Goal: Task Accomplishment & Management: Manage account settings

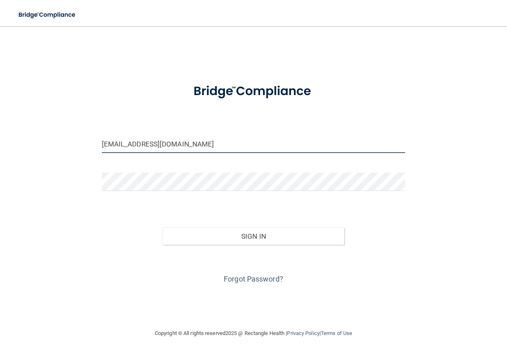
drag, startPoint x: 178, startPoint y: 145, endPoint x: -122, endPoint y: 128, distance: 300.7
click at [0, 128] on html "Toggle navigation Manage My Enterprise Manage My Location [EMAIL_ADDRESS][DOMAI…" at bounding box center [253, 177] width 507 height 355
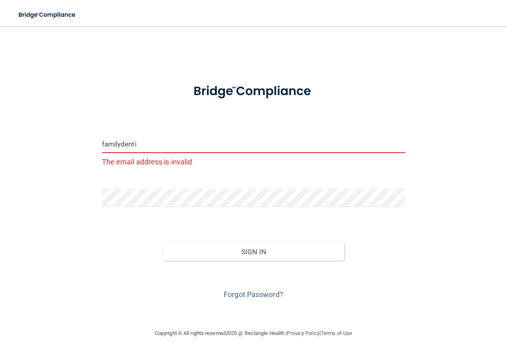
type input "[EMAIL_ADDRESS][DOMAIN_NAME]"
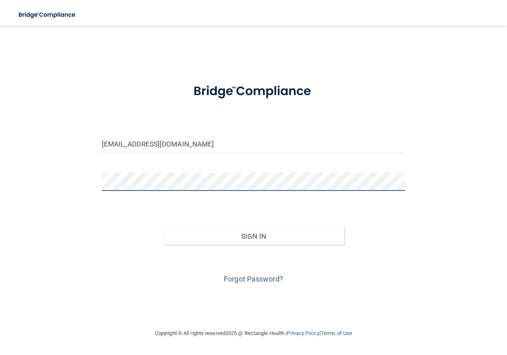
click at [3, 171] on main "[EMAIL_ADDRESS][DOMAIN_NAME] Invalid email/password. You don't have permission …" at bounding box center [253, 190] width 507 height 329
click at [416, 234] on div "[EMAIL_ADDRESS][DOMAIN_NAME] Invalid email/password. You don't have permission …" at bounding box center [253, 177] width 475 height 286
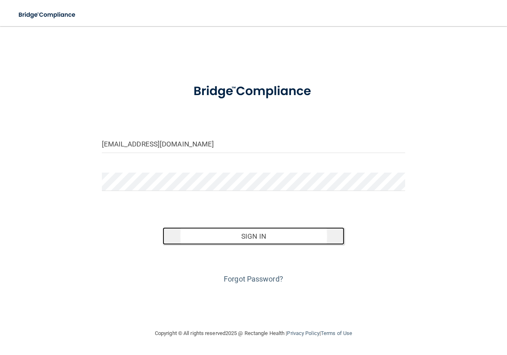
click at [285, 235] on button "Sign In" at bounding box center [254, 236] width 182 height 18
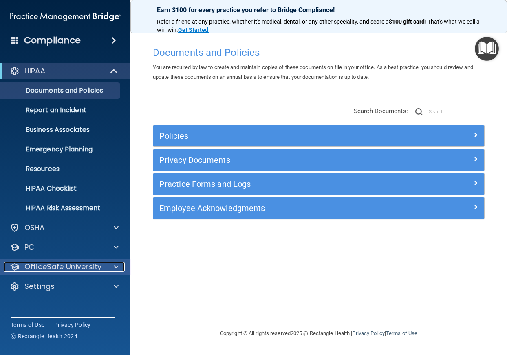
click at [89, 264] on p "OfficeSafe University" at bounding box center [62, 267] width 77 height 10
click at [113, 265] on div at bounding box center [115, 267] width 20 height 10
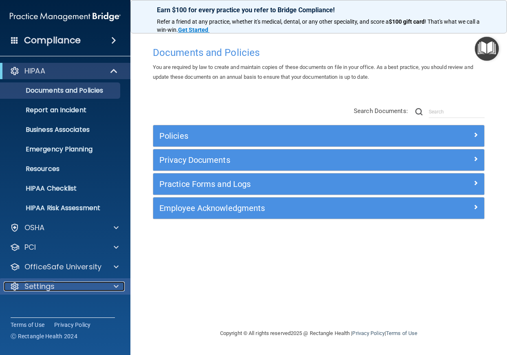
click at [46, 284] on p "Settings" at bounding box center [39, 286] width 30 height 10
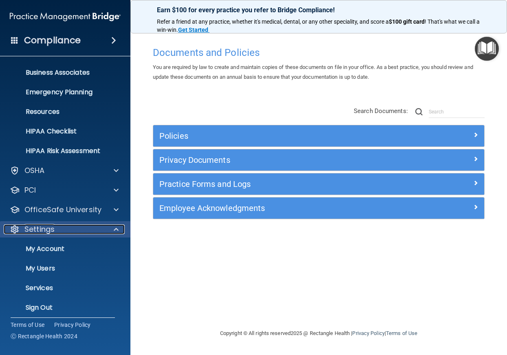
scroll to position [62, 0]
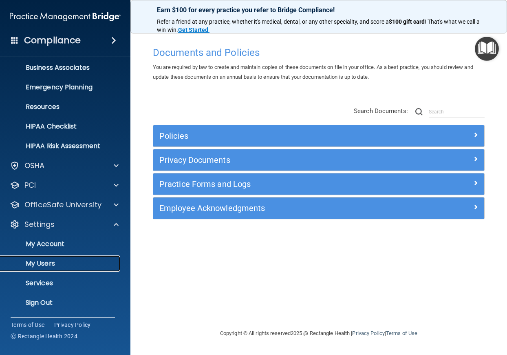
click at [49, 262] on p "My Users" at bounding box center [60, 263] width 111 height 8
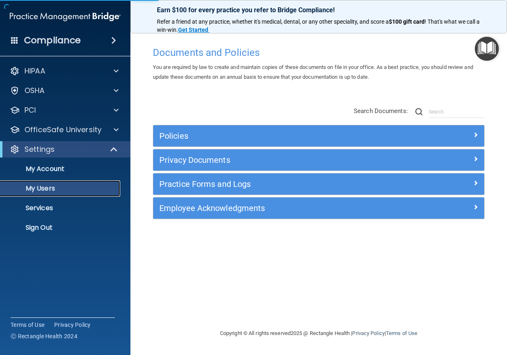
select select "20"
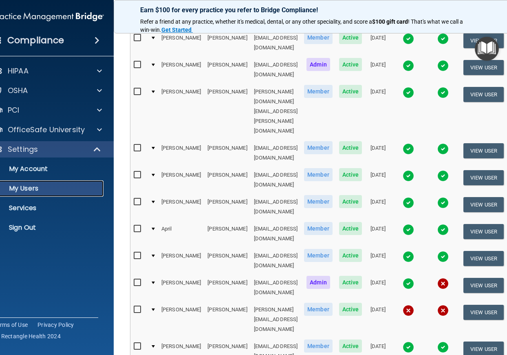
scroll to position [245, 0]
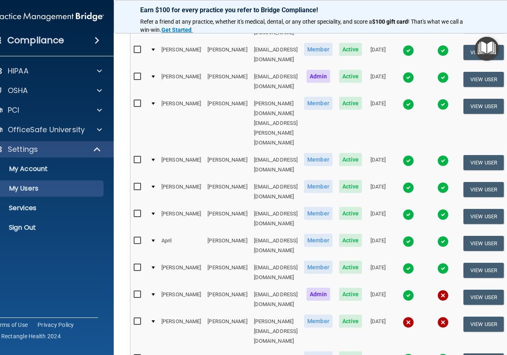
click at [134, 318] on input "checkbox" at bounding box center [138, 321] width 9 height 7
checkbox input "true"
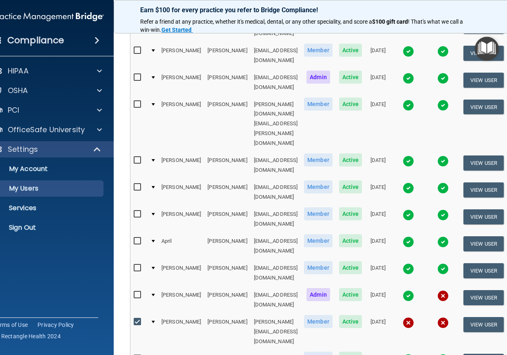
scroll to position [246, 0]
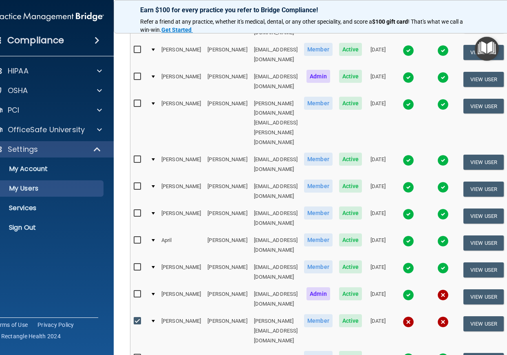
click at [134, 291] on input "checkbox" at bounding box center [138, 294] width 9 height 7
checkbox input "true"
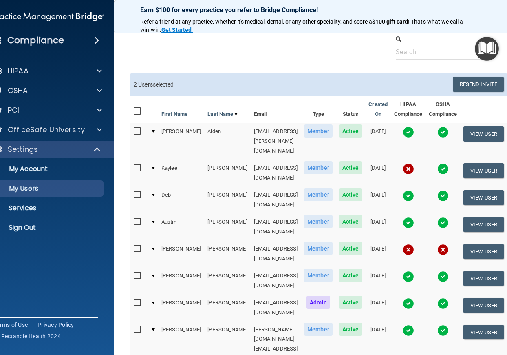
scroll to position [0, 0]
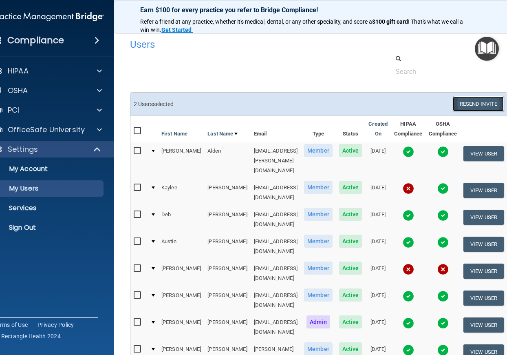
click at [471, 100] on button "Resend Invite" at bounding box center [478, 103] width 51 height 15
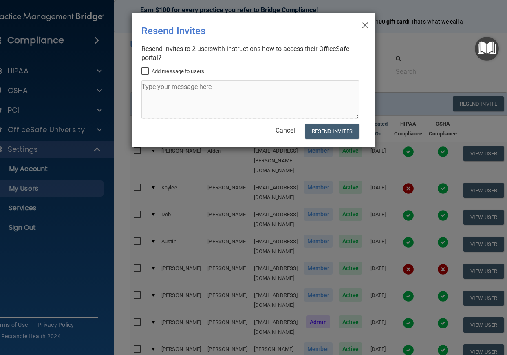
click at [144, 68] on input "Add message to users" at bounding box center [146, 71] width 9 height 7
checkbox input "true"
click at [216, 89] on textarea at bounding box center [251, 99] width 218 height 38
type textarea "OSHA/HIPAA training"
click at [343, 131] on button "Resend Invites" at bounding box center [332, 131] width 54 height 15
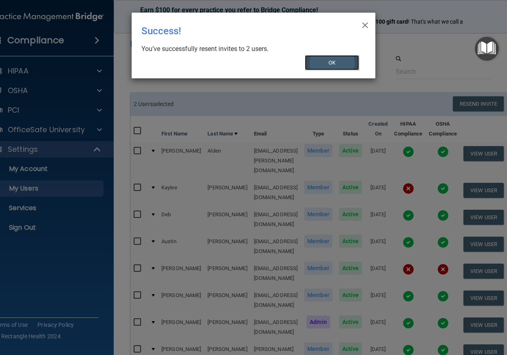
click at [332, 64] on button "OK" at bounding box center [332, 62] width 55 height 15
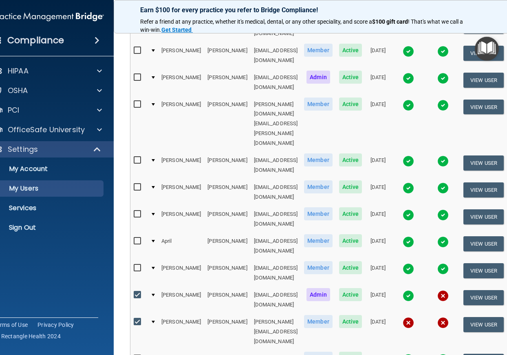
scroll to position [286, 0]
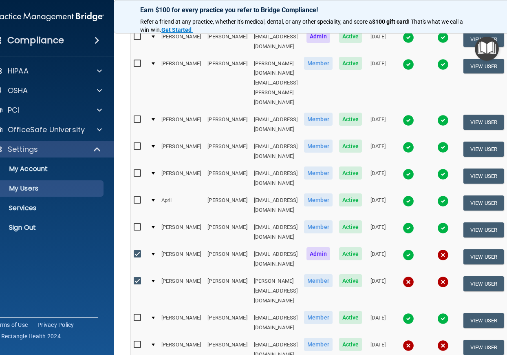
click at [134, 251] on input "checkbox" at bounding box center [138, 254] width 9 height 7
checkbox input "false"
click at [134, 278] on input "checkbox" at bounding box center [138, 281] width 9 height 7
checkbox input "false"
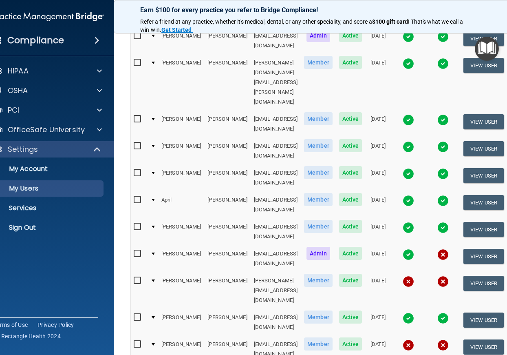
scroll to position [285, 0]
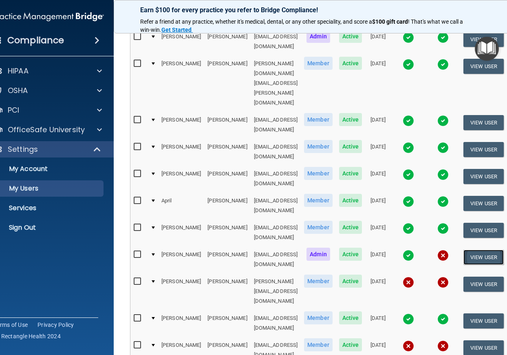
click at [483, 250] on button "View User" at bounding box center [484, 257] width 40 height 15
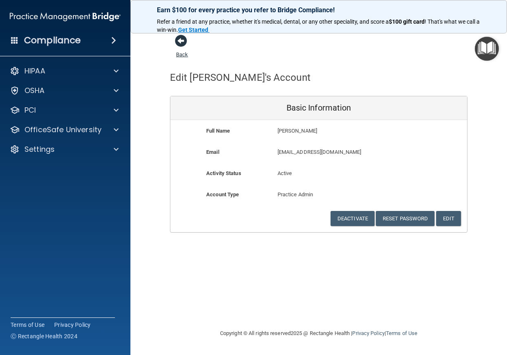
click at [180, 41] on span at bounding box center [181, 41] width 12 height 12
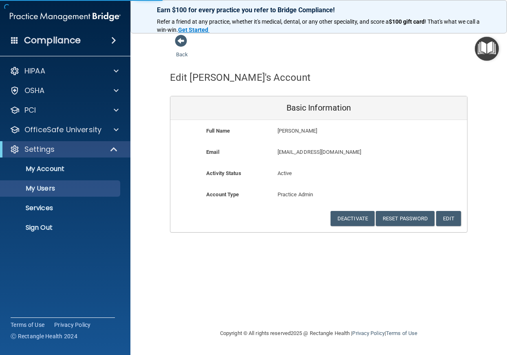
select select "20"
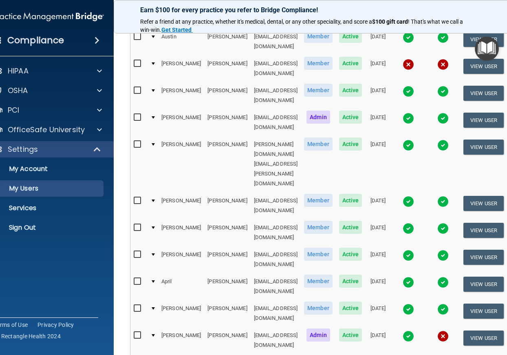
scroll to position [245, 0]
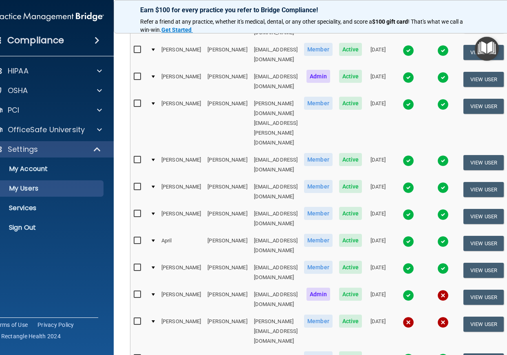
click at [408, 290] on img at bounding box center [408, 295] width 11 height 11
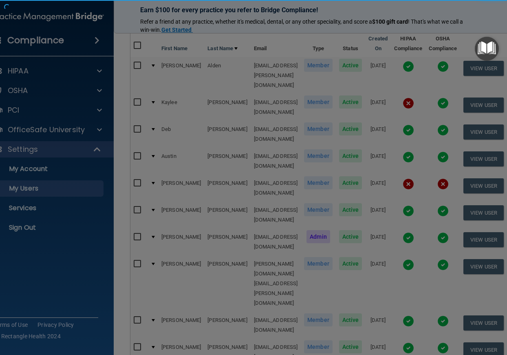
scroll to position [82, 0]
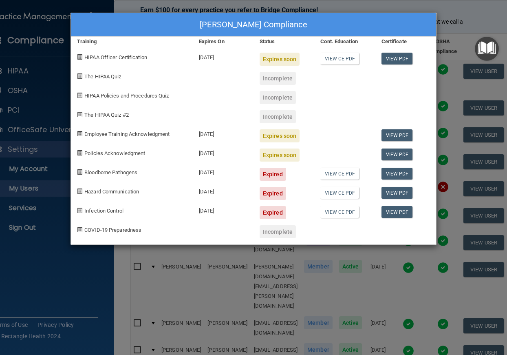
click at [471, 11] on div "[PERSON_NAME] Compliance Training Expires On Status Cont. Education Certificate…" at bounding box center [253, 177] width 507 height 355
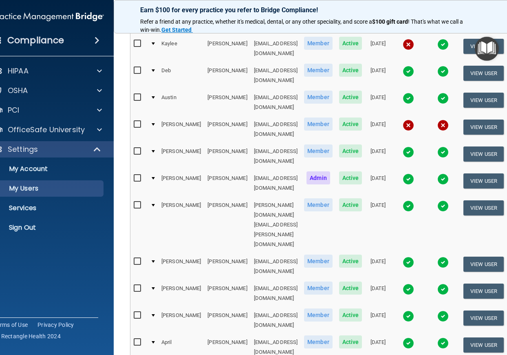
scroll to position [163, 0]
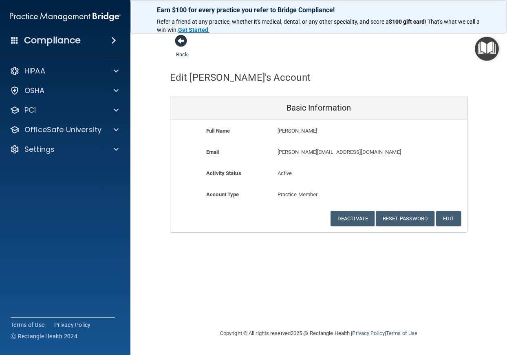
click at [175, 42] on span at bounding box center [181, 41] width 12 height 12
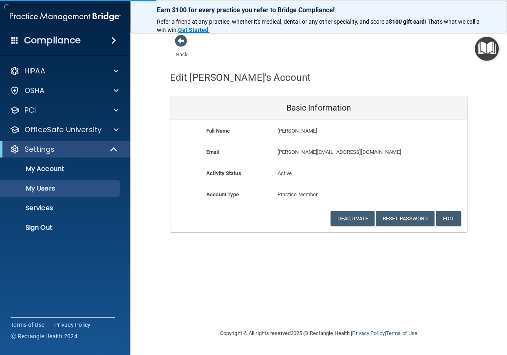
select select "20"
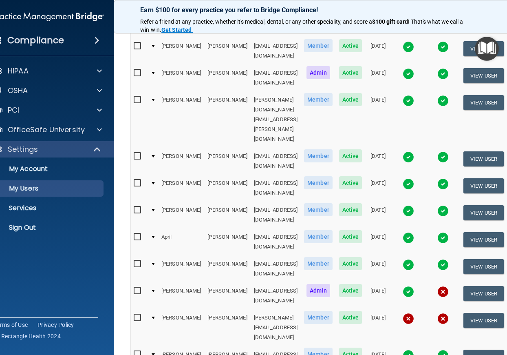
scroll to position [286, 0]
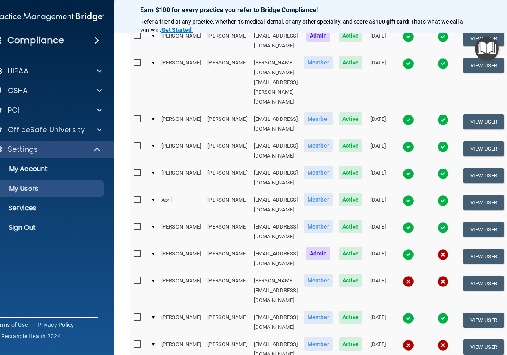
click at [408, 276] on img at bounding box center [408, 281] width 11 height 11
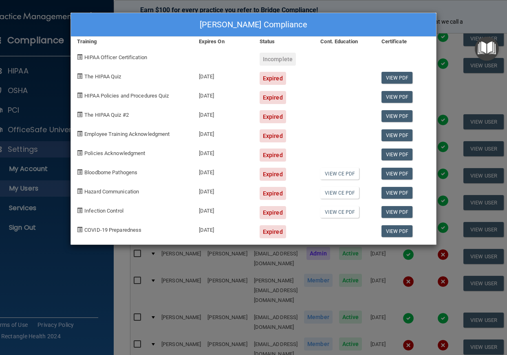
click at [82, 263] on div "[PERSON_NAME] Compliance Training Expires On Status Cont. Education Certificate…" at bounding box center [253, 177] width 507 height 355
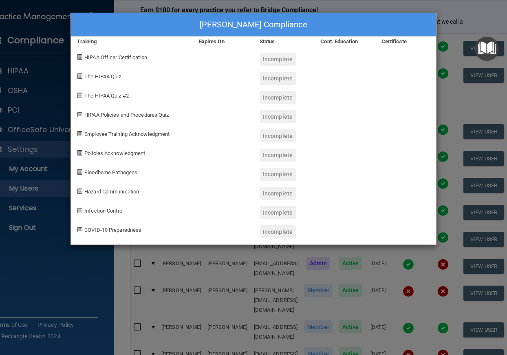
click at [52, 294] on div "[PERSON_NAME] Compliance Training Expires On Status Cont. Education Certificate…" at bounding box center [253, 177] width 507 height 355
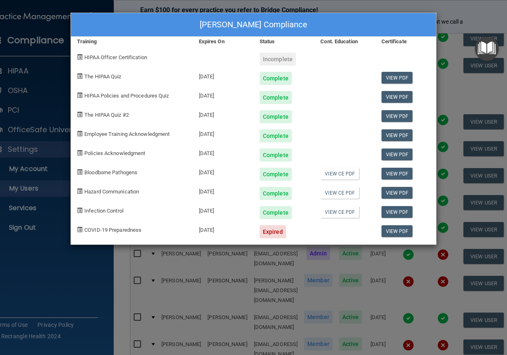
click at [34, 287] on div "[PERSON_NAME] Compliance Training Expires On Status Cont. Education Certificate…" at bounding box center [253, 177] width 507 height 355
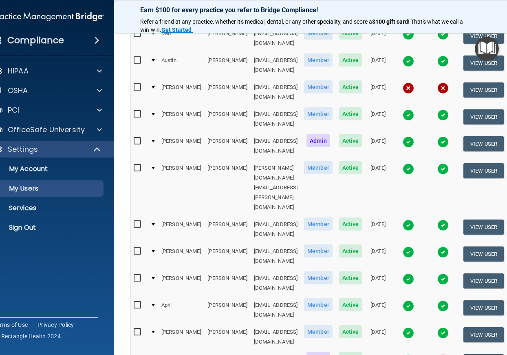
scroll to position [163, 0]
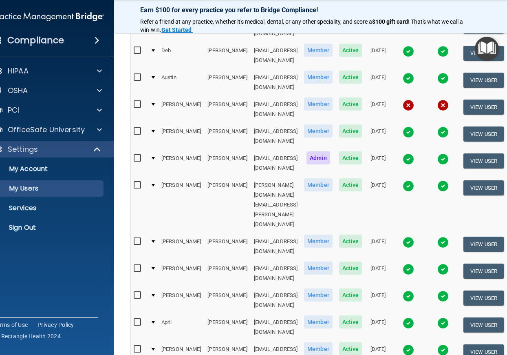
click at [410, 153] on img at bounding box center [408, 158] width 11 height 11
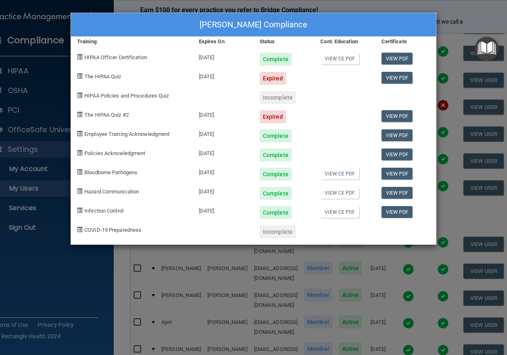
click at [30, 276] on div "[PERSON_NAME] Compliance Training Expires On Status Cont. Education Certificate…" at bounding box center [253, 177] width 507 height 355
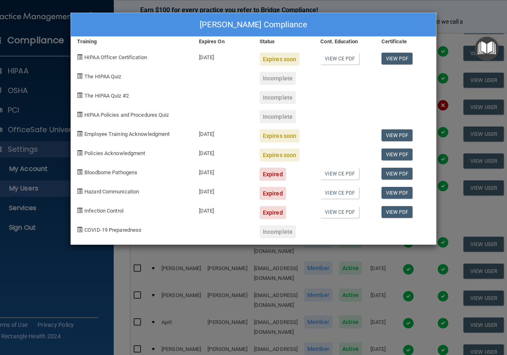
click at [31, 265] on div "[PERSON_NAME] Compliance Training Expires On Status Cont. Education Certificate…" at bounding box center [253, 177] width 507 height 355
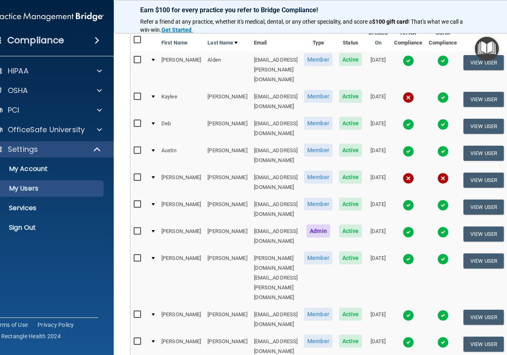
scroll to position [0, 0]
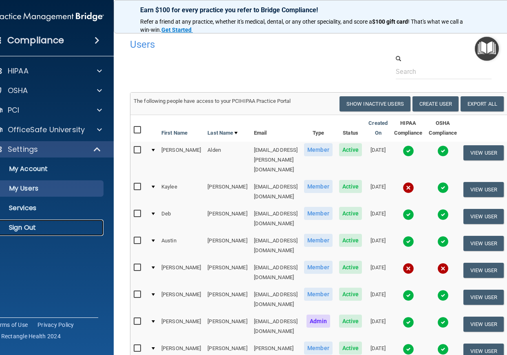
click at [21, 226] on p "Sign Out" at bounding box center [44, 228] width 111 height 8
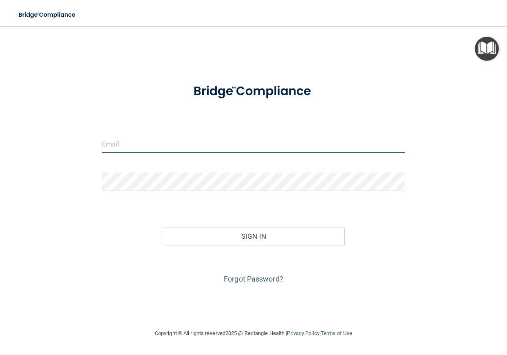
type input "[EMAIL_ADDRESS][DOMAIN_NAME]"
